Goal: Information Seeking & Learning: Compare options

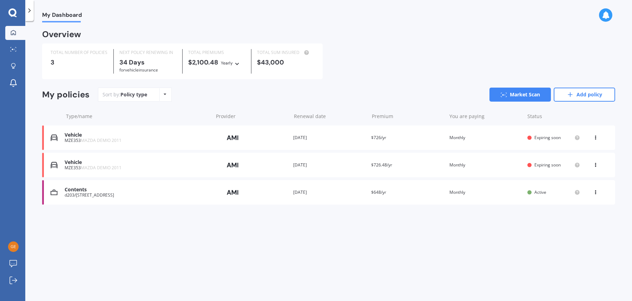
click at [595, 165] on icon at bounding box center [595, 164] width 5 height 4
click at [575, 194] on div "Delete" at bounding box center [579, 193] width 69 height 14
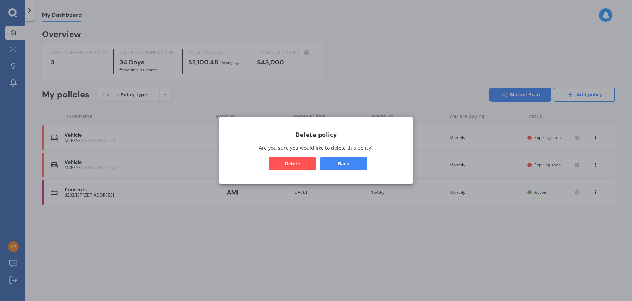
drag, startPoint x: 354, startPoint y: 162, endPoint x: 403, endPoint y: 171, distance: 50.0
click at [354, 162] on button "Back" at bounding box center [343, 163] width 47 height 13
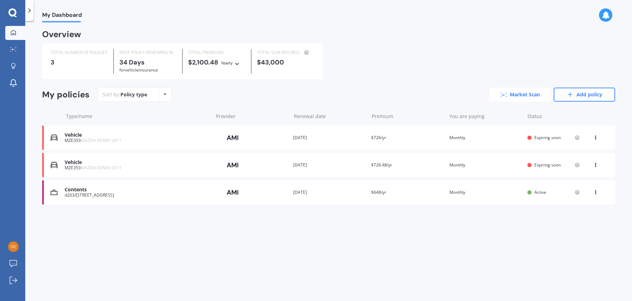
click at [523, 94] on link "Market Scan" at bounding box center [519, 95] width 61 height 14
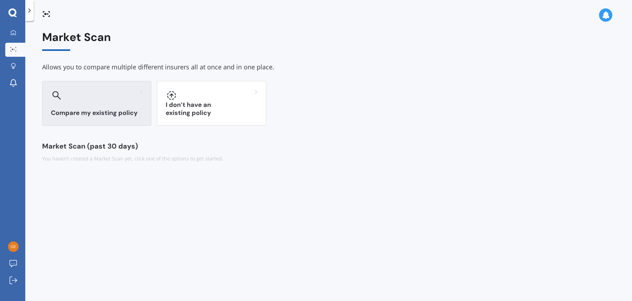
click at [94, 100] on div at bounding box center [97, 95] width 92 height 11
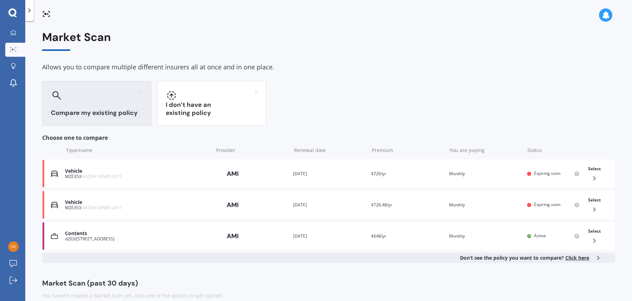
scroll to position [11, 0]
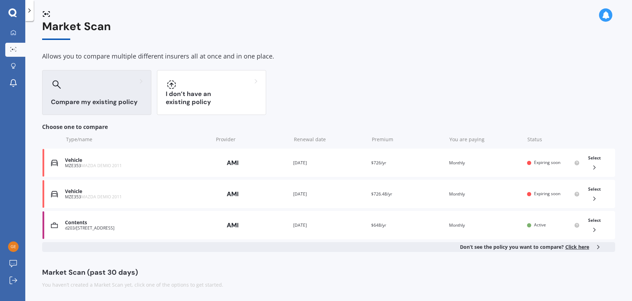
click at [127, 271] on div "Market Scan (past 30 days)" at bounding box center [328, 272] width 573 height 7
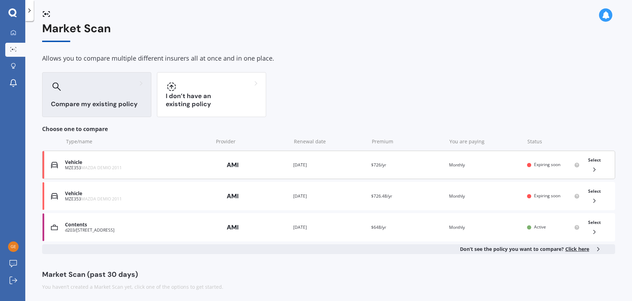
click at [236, 165] on img at bounding box center [232, 165] width 35 height 13
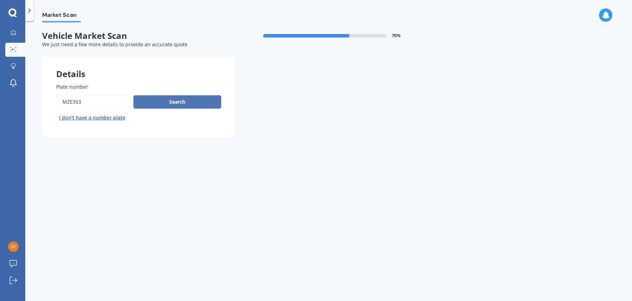
click at [181, 102] on button "Search" at bounding box center [177, 101] width 88 height 13
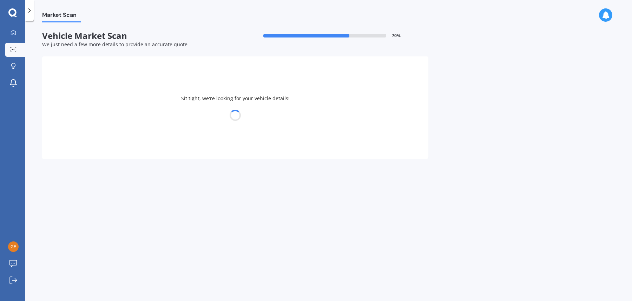
select select "MAZDA"
select select "DEMIO"
select select "07"
select select "02"
select select "1943"
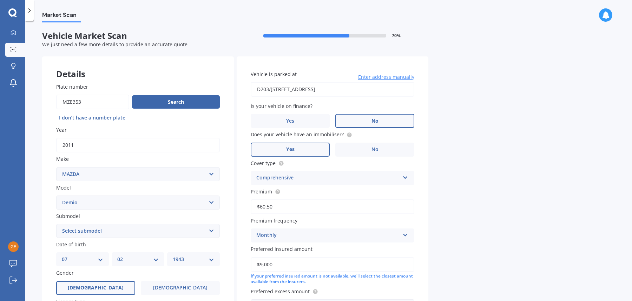
click at [375, 120] on span "No" at bounding box center [374, 121] width 7 height 6
click at [0, 0] on input "No" at bounding box center [0, 0] width 0 height 0
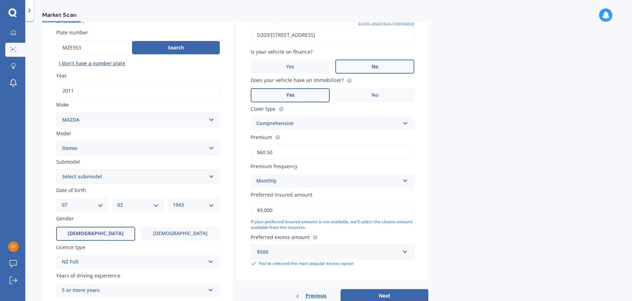
scroll to position [60, 0]
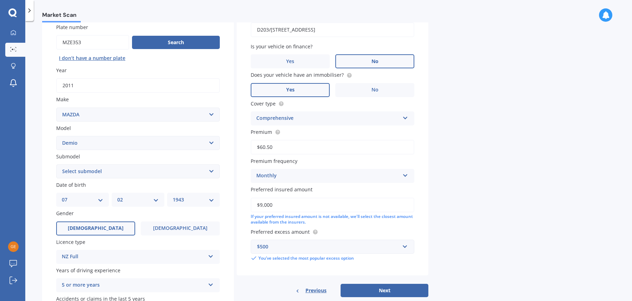
click at [266, 148] on input "$60.50" at bounding box center [333, 147] width 164 height 15
click at [269, 148] on input "$65.50" at bounding box center [333, 147] width 164 height 15
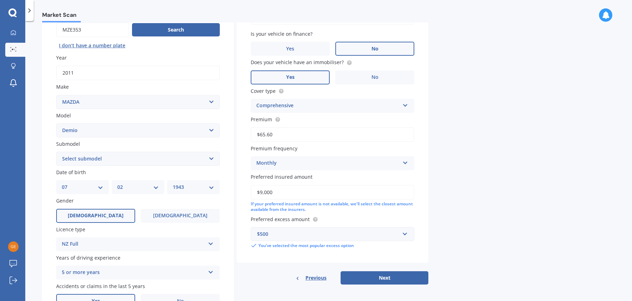
scroll to position [106, 0]
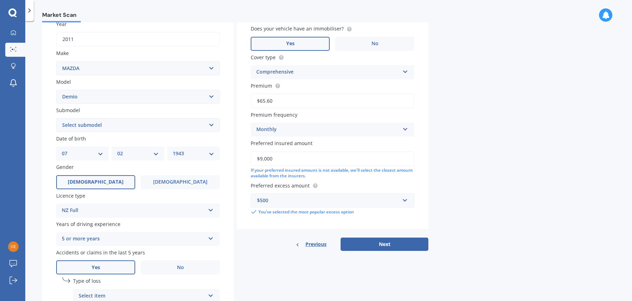
type input "$65.60"
click at [279, 158] on input "$9,000" at bounding box center [333, 159] width 164 height 15
click at [388, 244] on button "Next" at bounding box center [384, 244] width 88 height 13
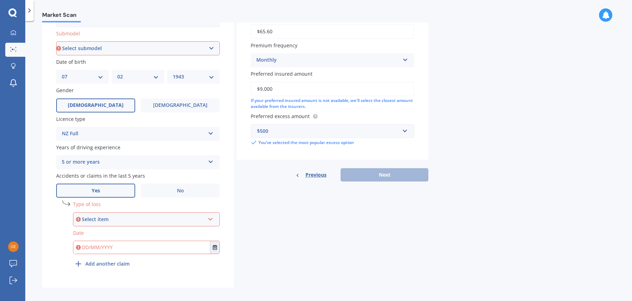
scroll to position [182, 0]
click at [210, 221] on icon at bounding box center [210, 218] width 6 height 5
click at [205, 247] on div "Not at fault accident" at bounding box center [146, 246] width 145 height 13
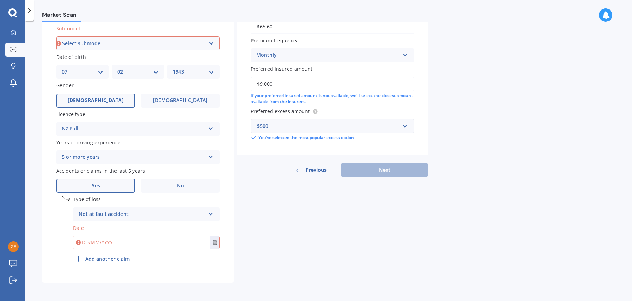
click at [196, 243] on input "text" at bounding box center [141, 242] width 136 height 13
type input "00.05.2023"
click at [203, 255] on div "undefined 1 Type of loss Not at fault accident At fault accident Not at fault a…" at bounding box center [146, 231] width 147 height 70
click at [90, 240] on input "text" at bounding box center [141, 242] width 136 height 13
type input "[DATE]"
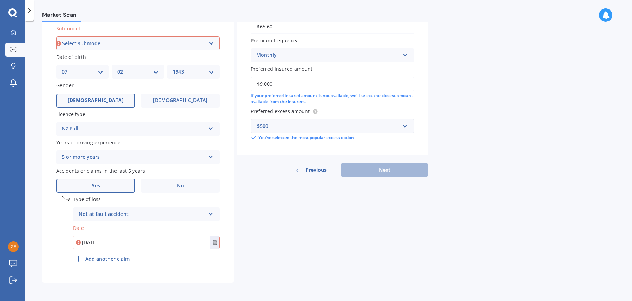
click at [135, 261] on div "undefined 1 Type of loss Not at fault accident At fault accident Not at fault a…" at bounding box center [146, 231] width 147 height 70
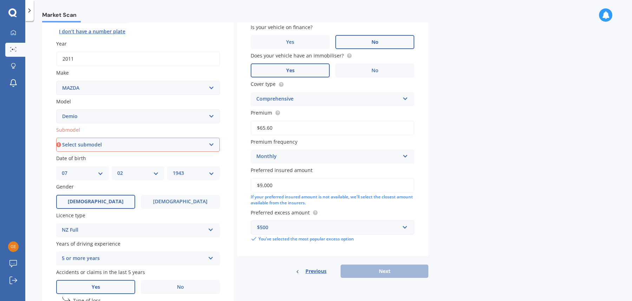
scroll to position [69, 0]
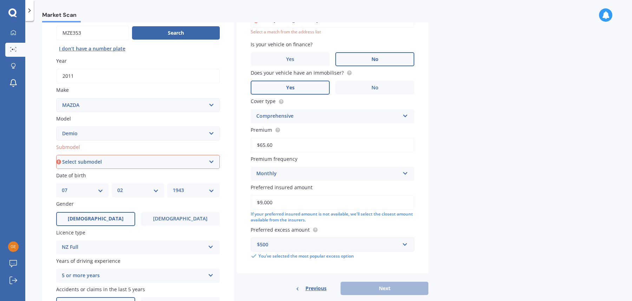
click at [211, 162] on select "Select submodel (All) Diesel Petrol XD Touring Turbo Diesel" at bounding box center [138, 162] width 164 height 14
select select "PETROL"
click at [56, 156] on select "Select submodel (All) Diesel Petrol XD Touring Turbo Diesel" at bounding box center [138, 162] width 164 height 14
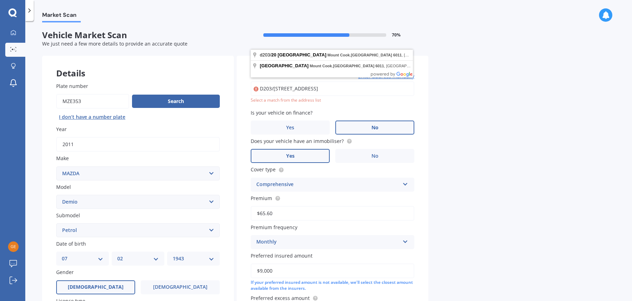
scroll to position [0, 0]
click at [358, 87] on input "D203/[STREET_ADDRESS]" at bounding box center [333, 89] width 164 height 15
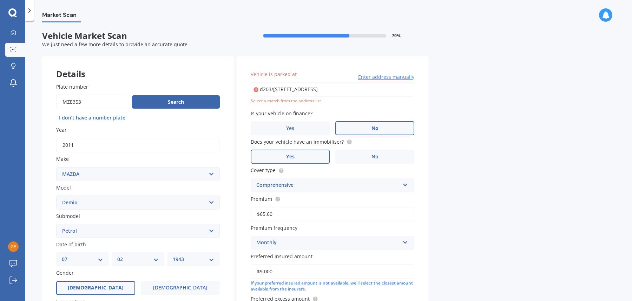
type input "d203/[STREET_ADDRESS]"
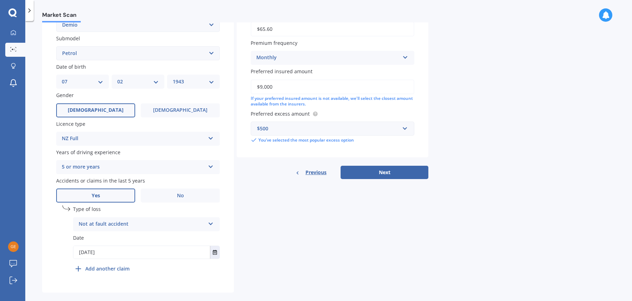
scroll to position [190, 0]
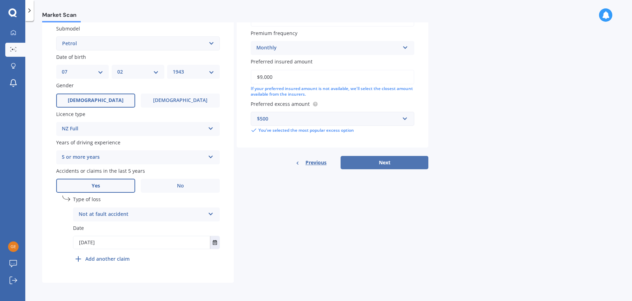
click at [388, 163] on button "Next" at bounding box center [384, 162] width 88 height 13
select select "07"
select select "02"
select select "1943"
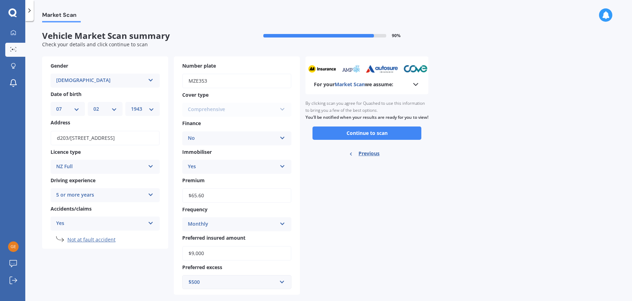
scroll to position [0, 0]
click at [376, 140] on button "Continue to scan" at bounding box center [366, 133] width 109 height 13
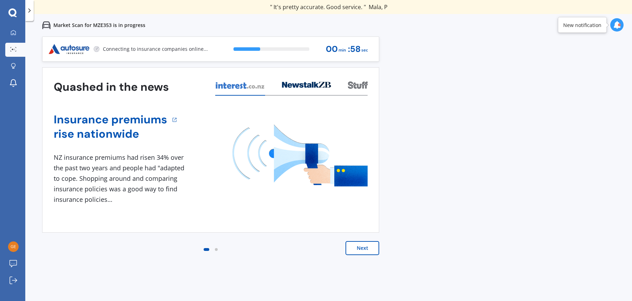
click at [367, 247] on button "Next" at bounding box center [362, 248] width 34 height 14
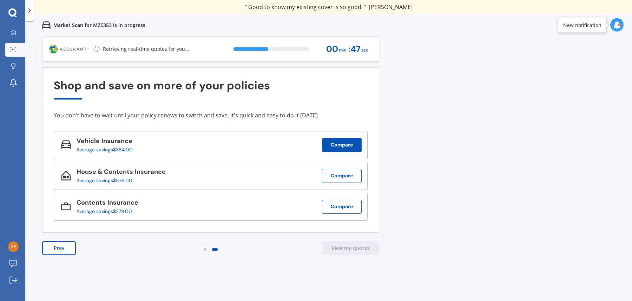
click at [336, 143] on button "Compare" at bounding box center [342, 145] width 40 height 14
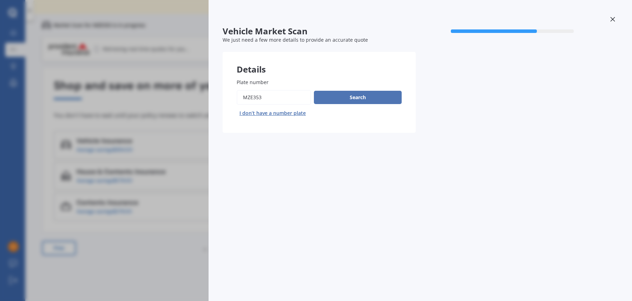
click at [358, 99] on button "Search" at bounding box center [358, 97] width 88 height 13
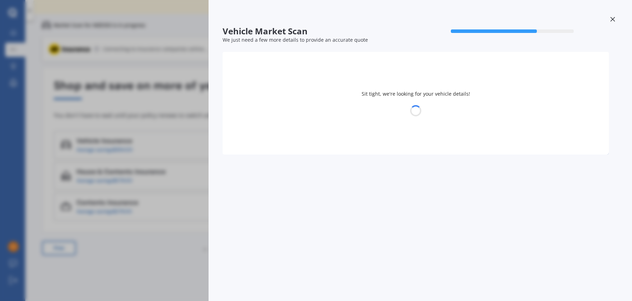
select select "MAZDA"
select select "DEMIO"
select select "07"
select select "02"
select select "1943"
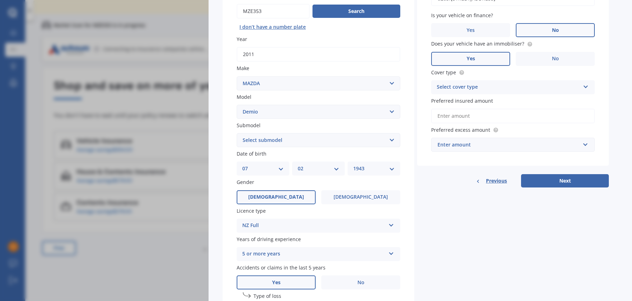
scroll to position [82, 0]
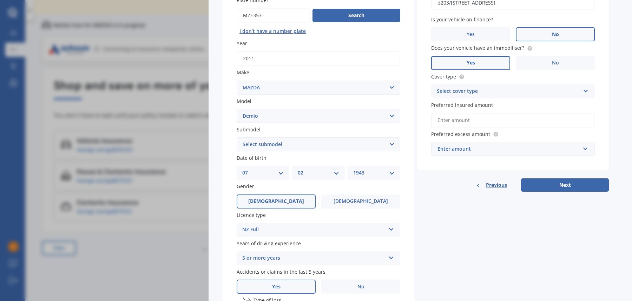
click at [562, 184] on button "Next" at bounding box center [565, 185] width 88 height 13
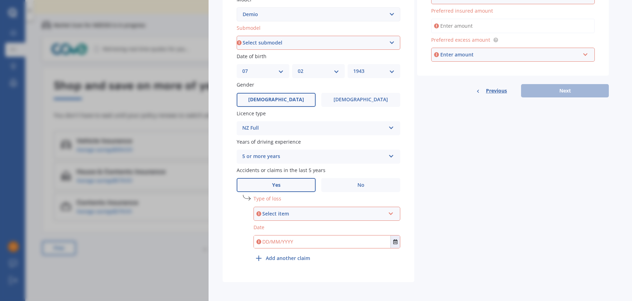
scroll to position [186, 0]
click at [389, 213] on icon at bounding box center [391, 211] width 6 height 5
click at [380, 238] on div "Not at fault accident" at bounding box center [326, 239] width 145 height 13
click at [325, 241] on input "text" at bounding box center [322, 241] width 136 height 13
type input "[DATE]"
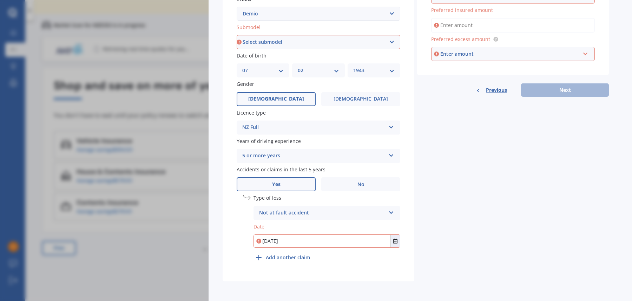
click at [423, 266] on div "Details Plate number Search I don’t have a number plate Year [DATE] Make Select…" at bounding box center [415, 74] width 386 height 414
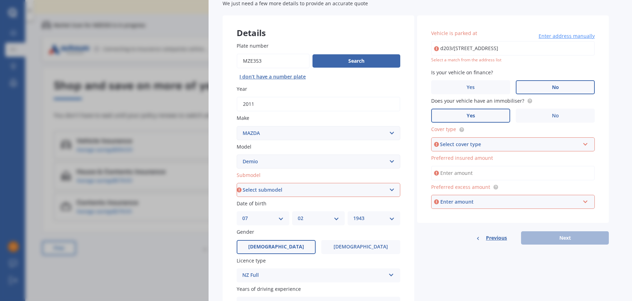
scroll to position [0, 0]
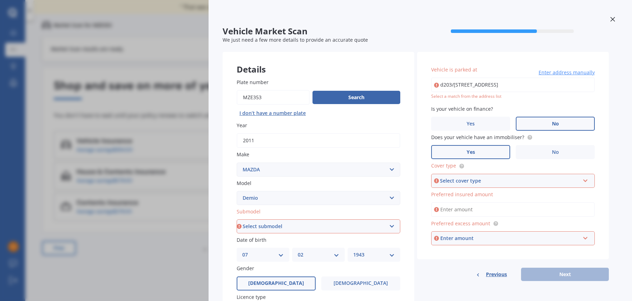
click at [564, 72] on span "Enter address manually" at bounding box center [566, 72] width 56 height 7
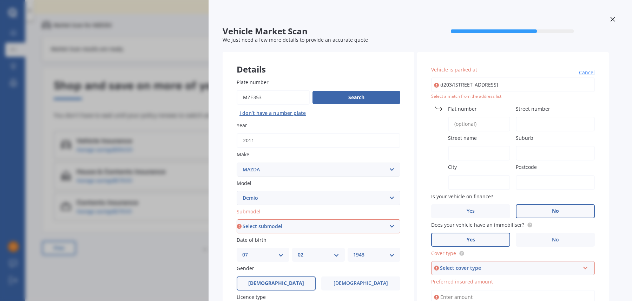
click at [539, 86] on input "d203/[STREET_ADDRESS]" at bounding box center [513, 85] width 164 height 15
type input "d203/[STREET_ADDRESS]"
type input "d203"
type input "20"
type input "[GEOGRAPHIC_DATA]"
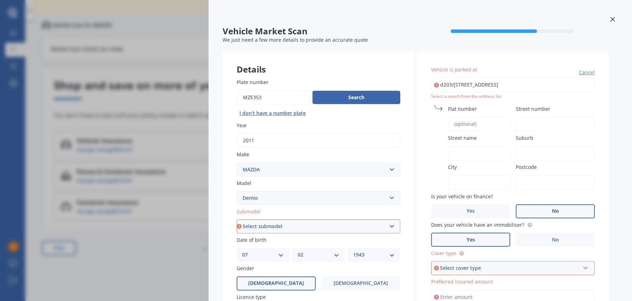
type input "Mount Cook"
type input "[GEOGRAPHIC_DATA]"
type input "6011"
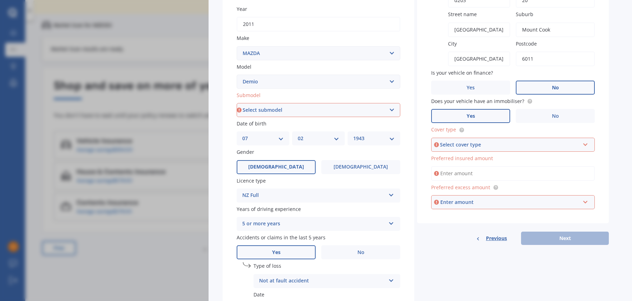
scroll to position [119, 0]
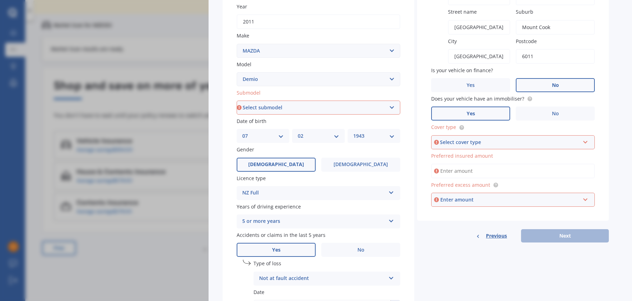
click at [584, 144] on icon at bounding box center [585, 141] width 6 height 5
click at [492, 158] on div "Comprehensive" at bounding box center [513, 155] width 162 height 13
click at [574, 176] on input "Preferred insured amount" at bounding box center [513, 171] width 164 height 15
type input "$9,000"
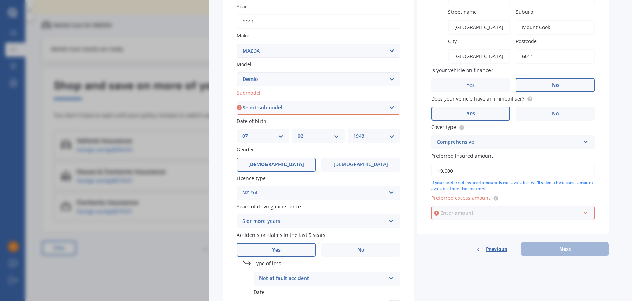
click at [585, 216] on input "text" at bounding box center [510, 213] width 157 height 13
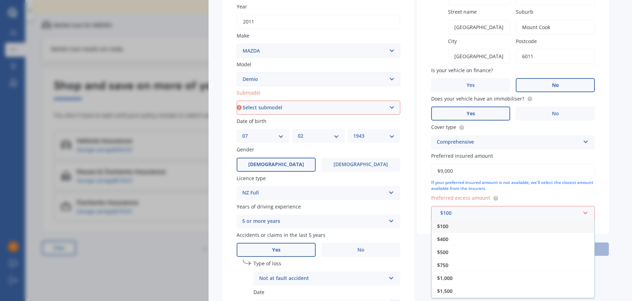
click at [458, 254] on div "$500" at bounding box center [512, 252] width 163 height 13
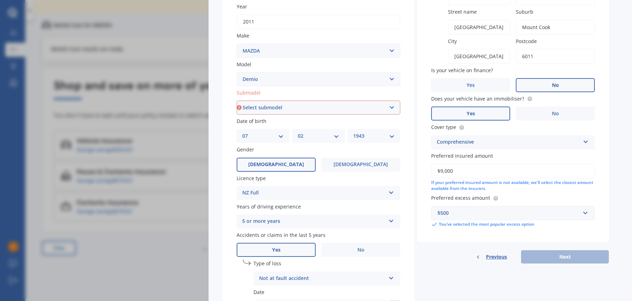
click at [568, 258] on div "Previous Next" at bounding box center [513, 257] width 192 height 13
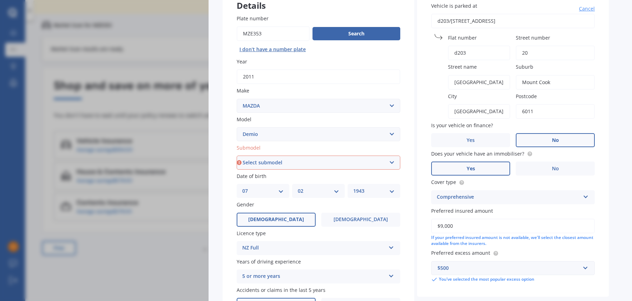
scroll to position [61, 0]
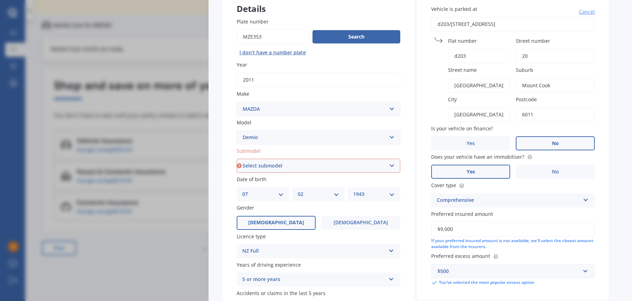
click at [389, 166] on select "Select submodel (All) Diesel Petrol XD Touring Turbo Diesel" at bounding box center [318, 166] width 164 height 14
select select "PETROL"
click at [236, 159] on select "Select submodel (All) Diesel Petrol XD Touring Turbo Diesel" at bounding box center [318, 166] width 164 height 14
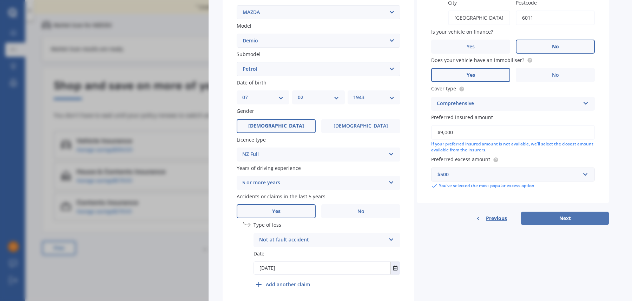
click at [563, 220] on button "Next" at bounding box center [565, 218] width 88 height 13
select select "07"
select select "02"
select select "1943"
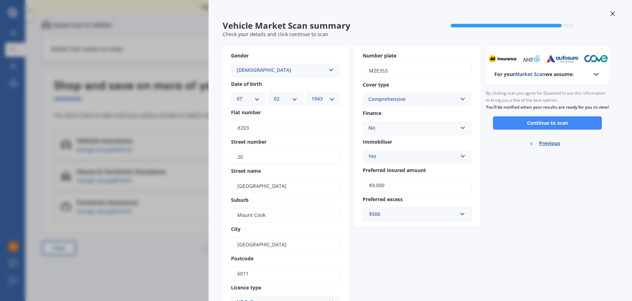
scroll to position [0, 0]
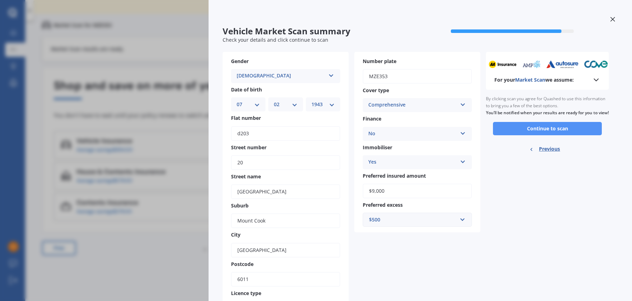
click at [551, 135] on button "Continue to scan" at bounding box center [547, 128] width 109 height 13
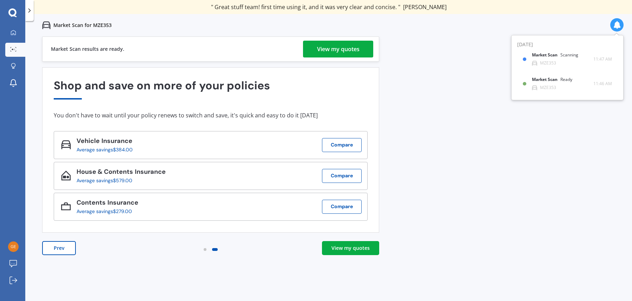
click at [340, 50] on div "View my quotes" at bounding box center [338, 49] width 42 height 17
